Goal: Browse casually

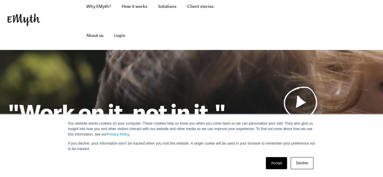
scroll to position [30, 0]
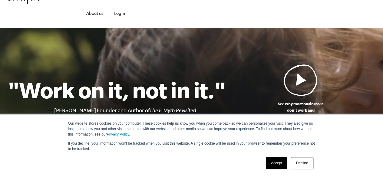
click at [284, 161] on link "Accept" at bounding box center [276, 163] width 21 height 12
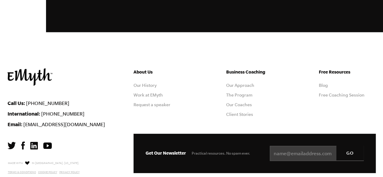
scroll to position [1707, 0]
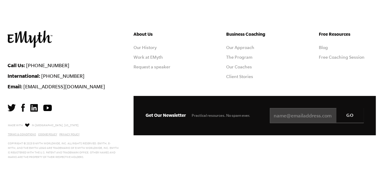
drag, startPoint x: 105, startPoint y: 35, endPoint x: 128, endPoint y: 4, distance: 38.8
click at [105, 35] on link at bounding box center [66, 39] width 117 height 17
